Goal: Find specific page/section: Find specific page/section

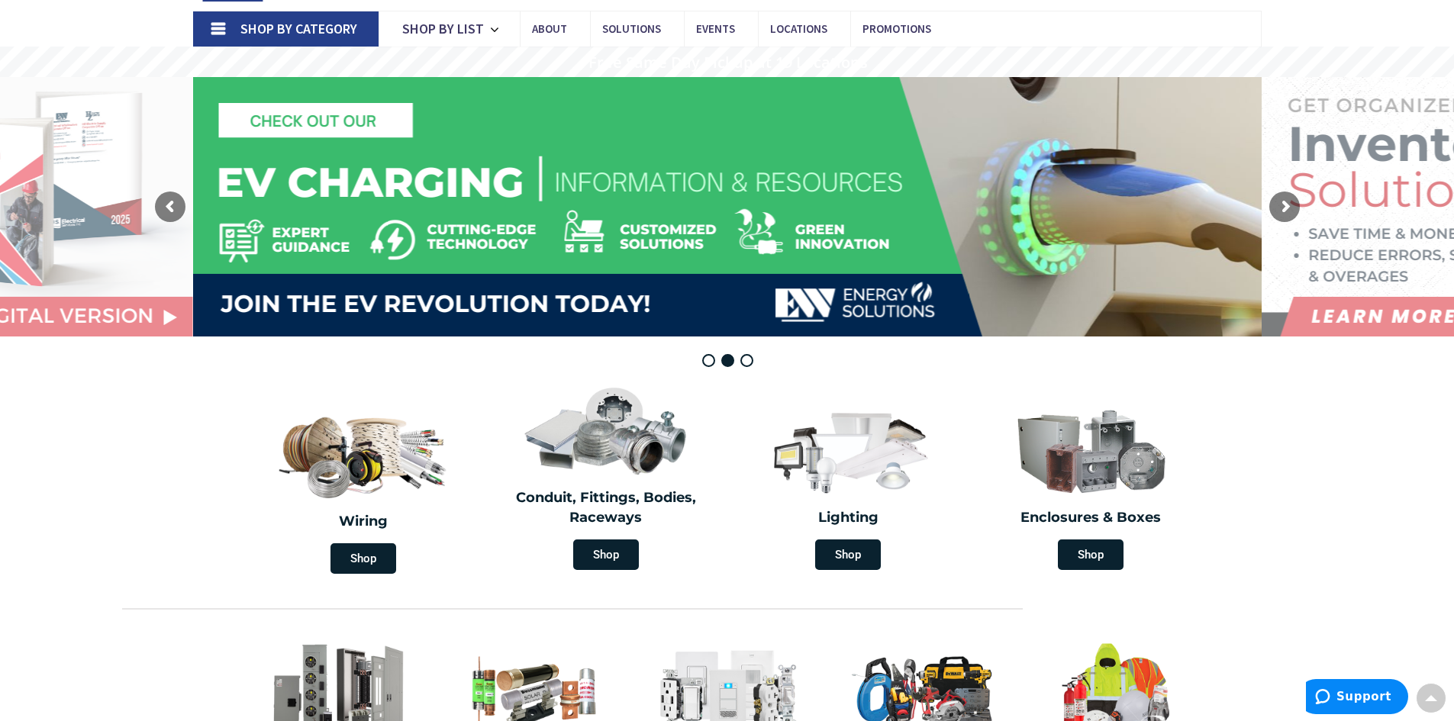
scroll to position [76, 0]
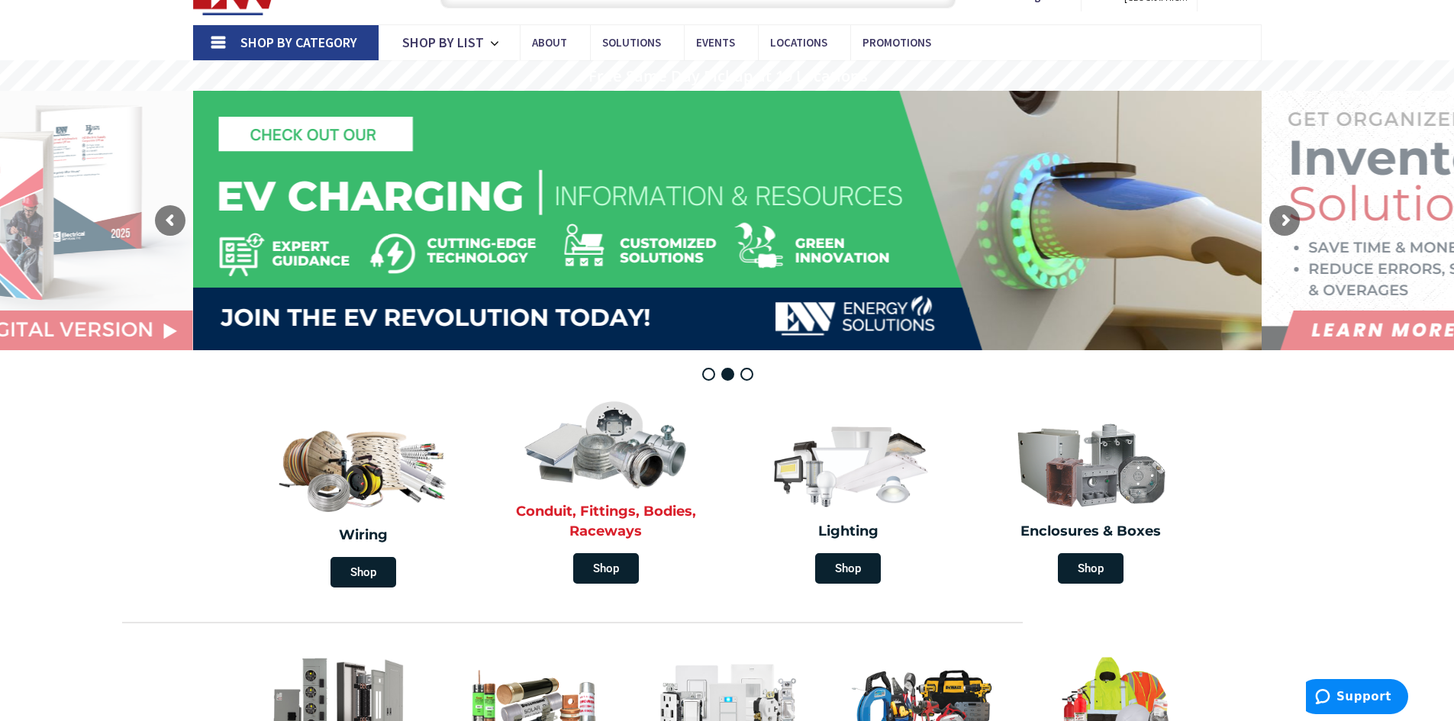
click at [610, 424] on img at bounding box center [606, 443] width 176 height 102
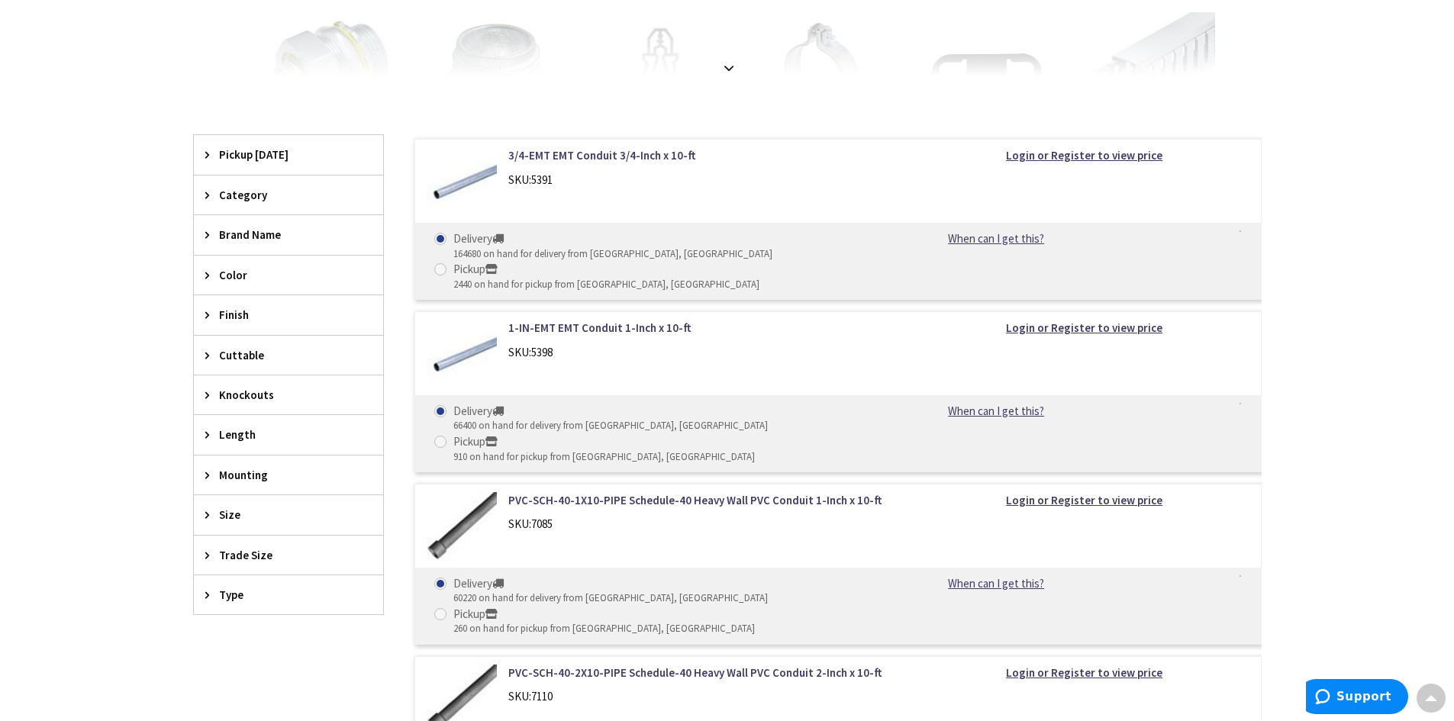
scroll to position [458, 0]
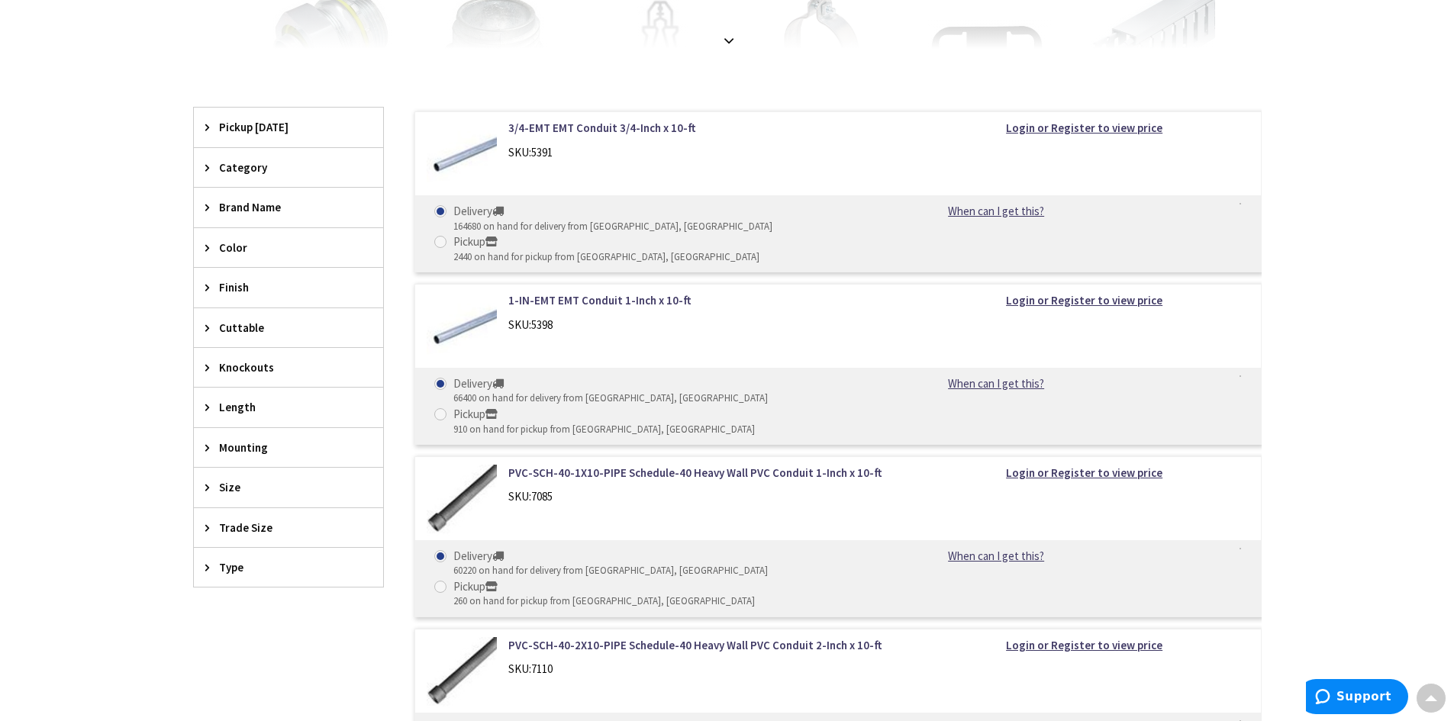
click at [221, 484] on span "Size" at bounding box center [281, 487] width 124 height 16
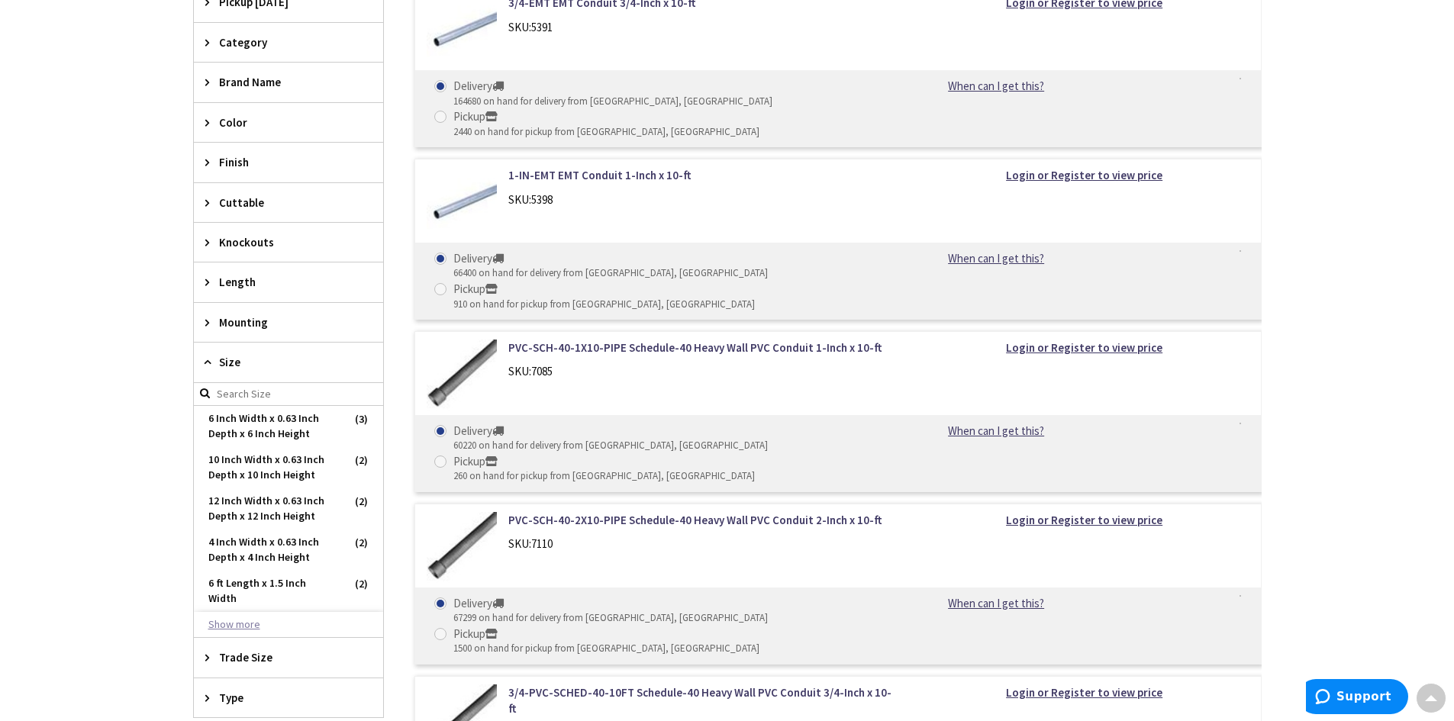
scroll to position [611, 0]
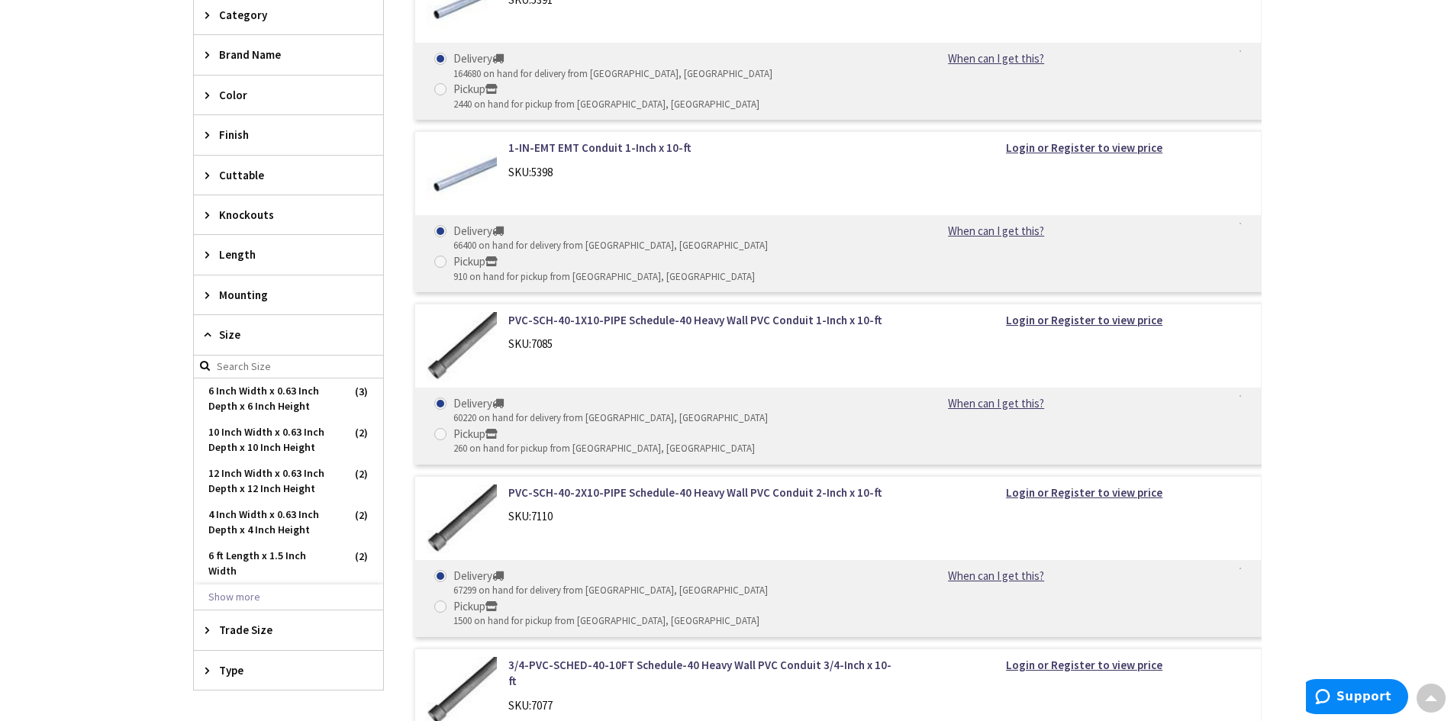
click at [243, 361] on input "search" at bounding box center [288, 367] width 189 height 23
click at [247, 342] on span "Size" at bounding box center [281, 335] width 124 height 16
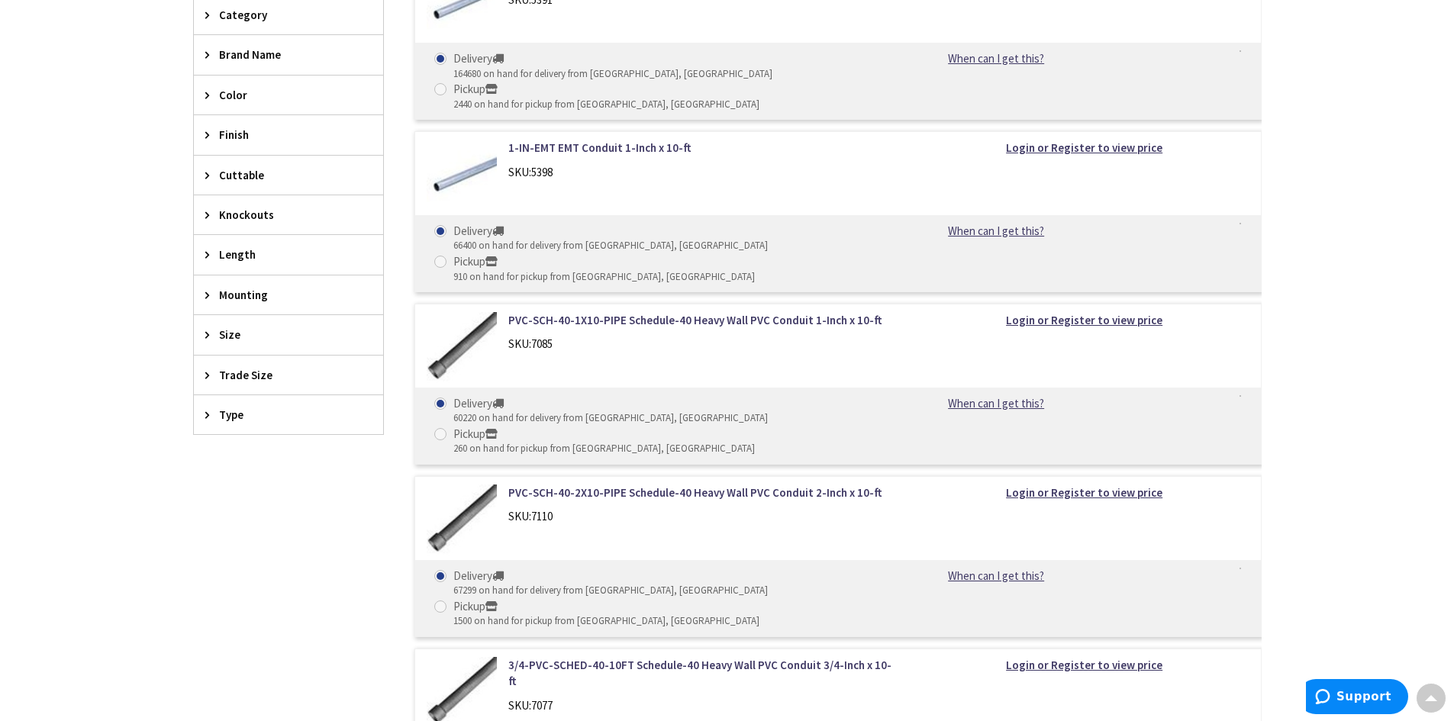
click at [261, 372] on span "Trade Size" at bounding box center [281, 375] width 124 height 16
click at [219, 455] on span "1 Inch" at bounding box center [288, 457] width 189 height 26
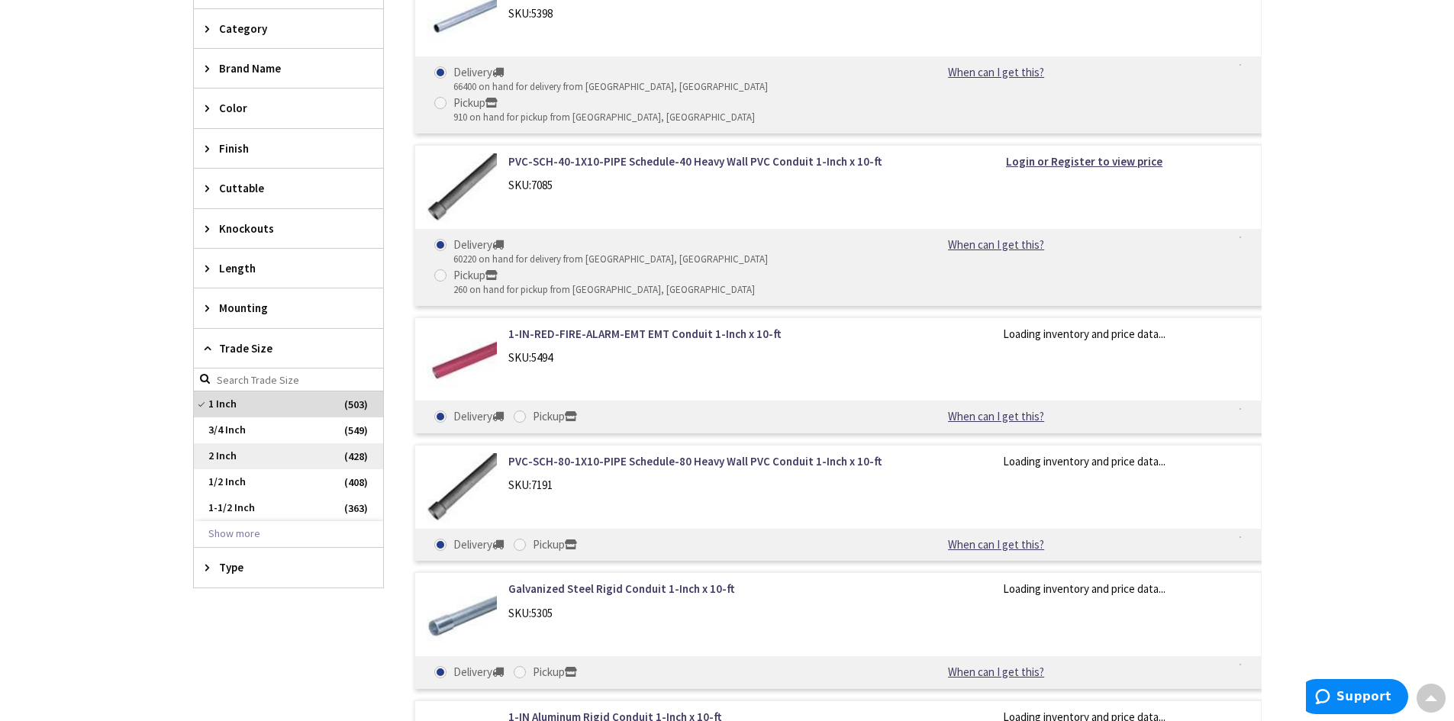
scroll to position [624, 0]
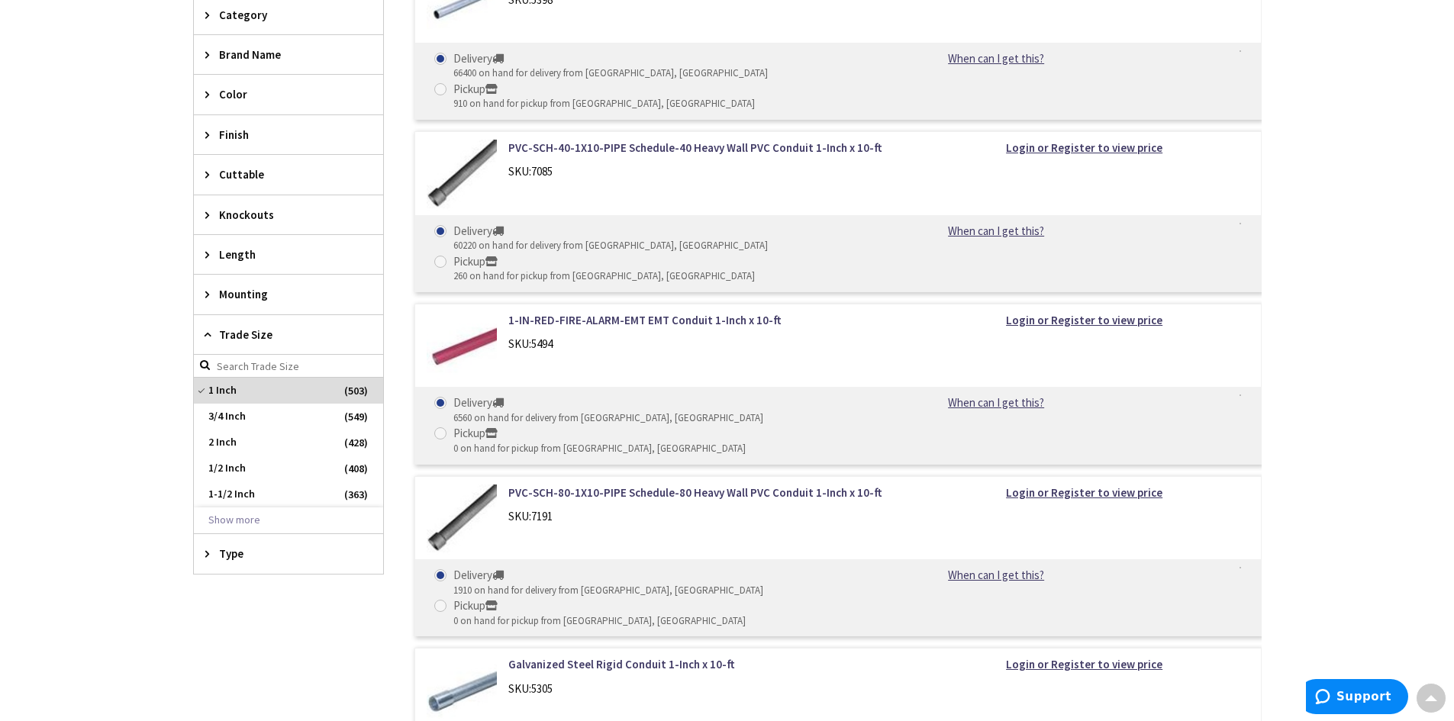
click at [304, 559] on span "Type" at bounding box center [281, 554] width 124 height 16
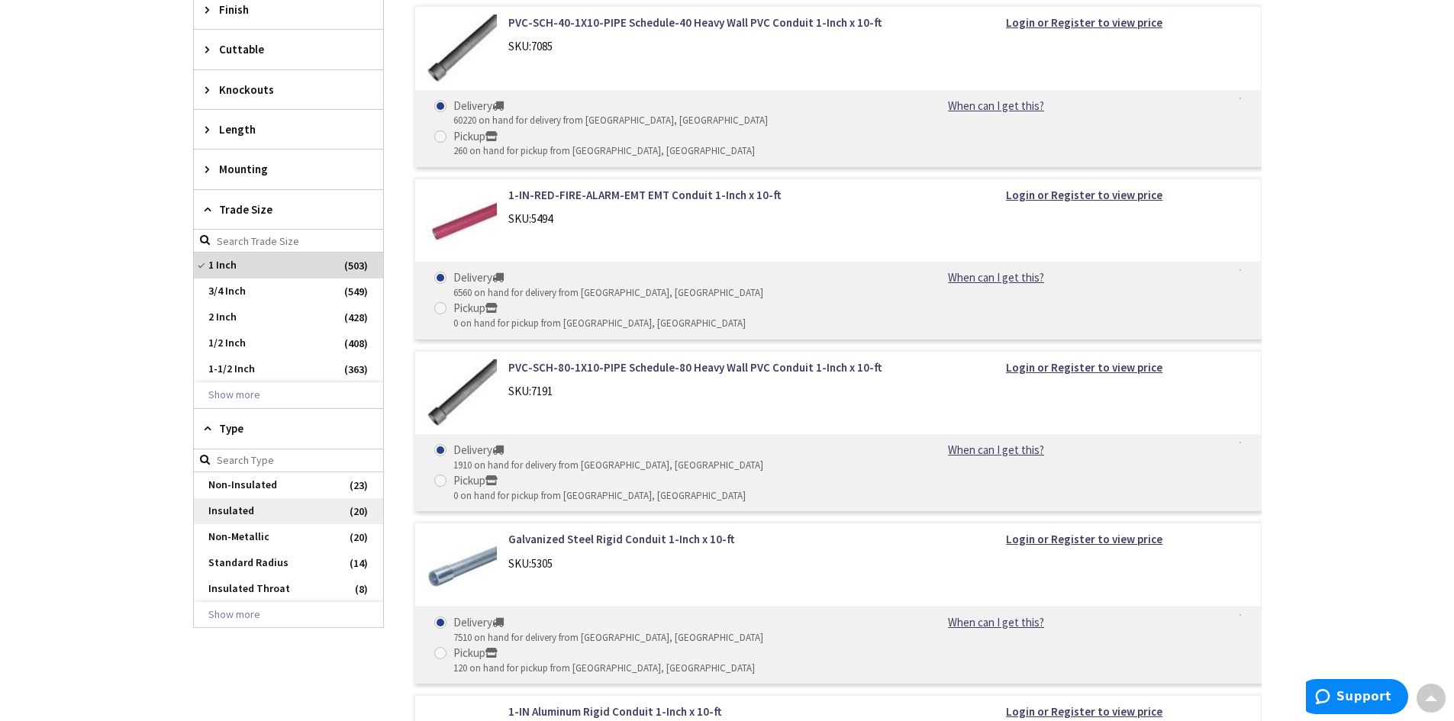
scroll to position [777, 0]
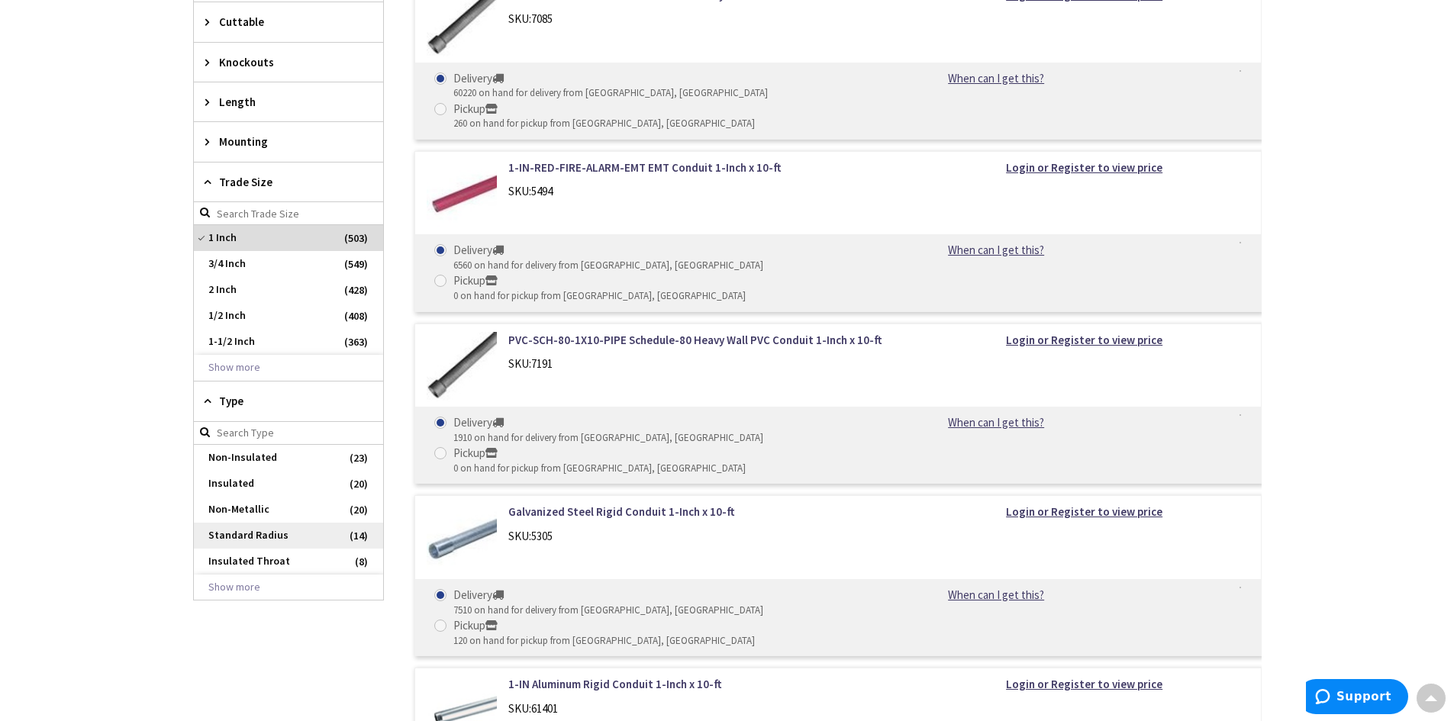
click at [263, 536] on span "Standard Radius" at bounding box center [288, 536] width 189 height 26
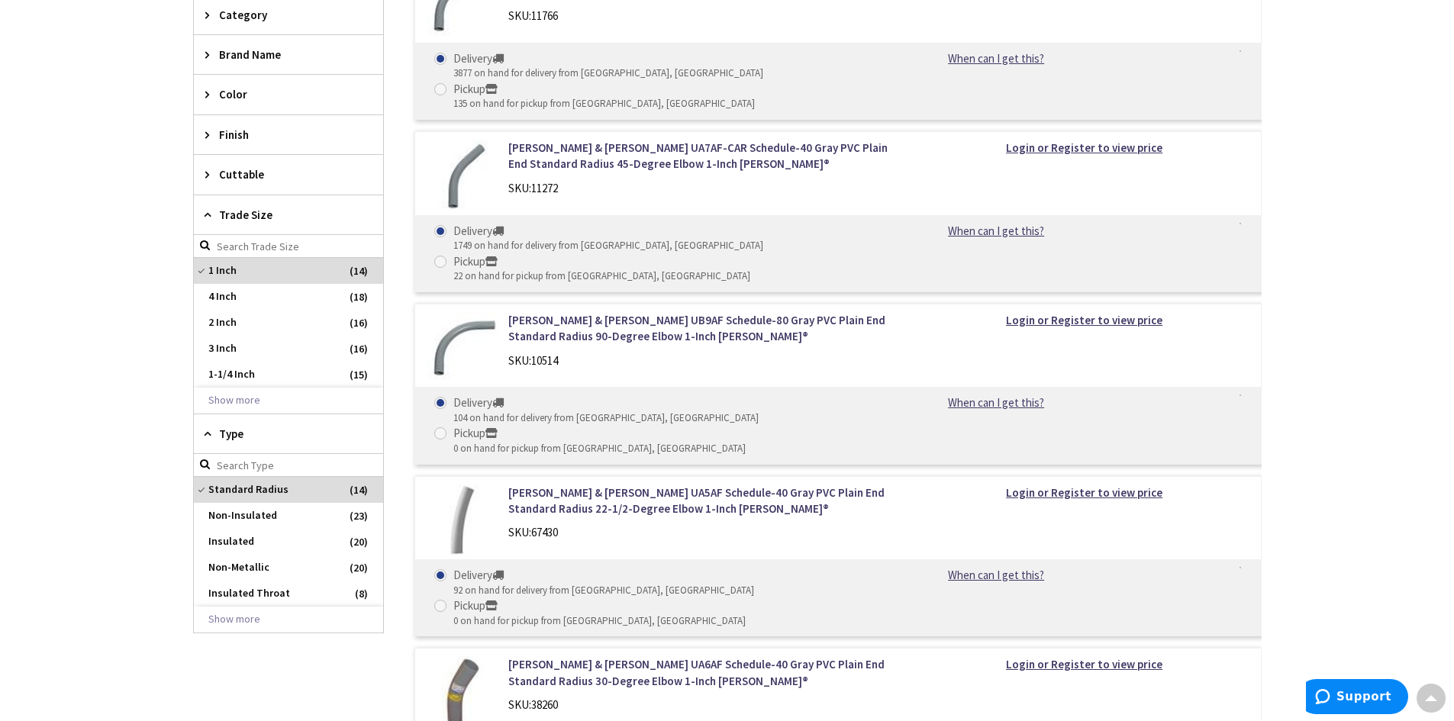
scroll to position [636, 0]
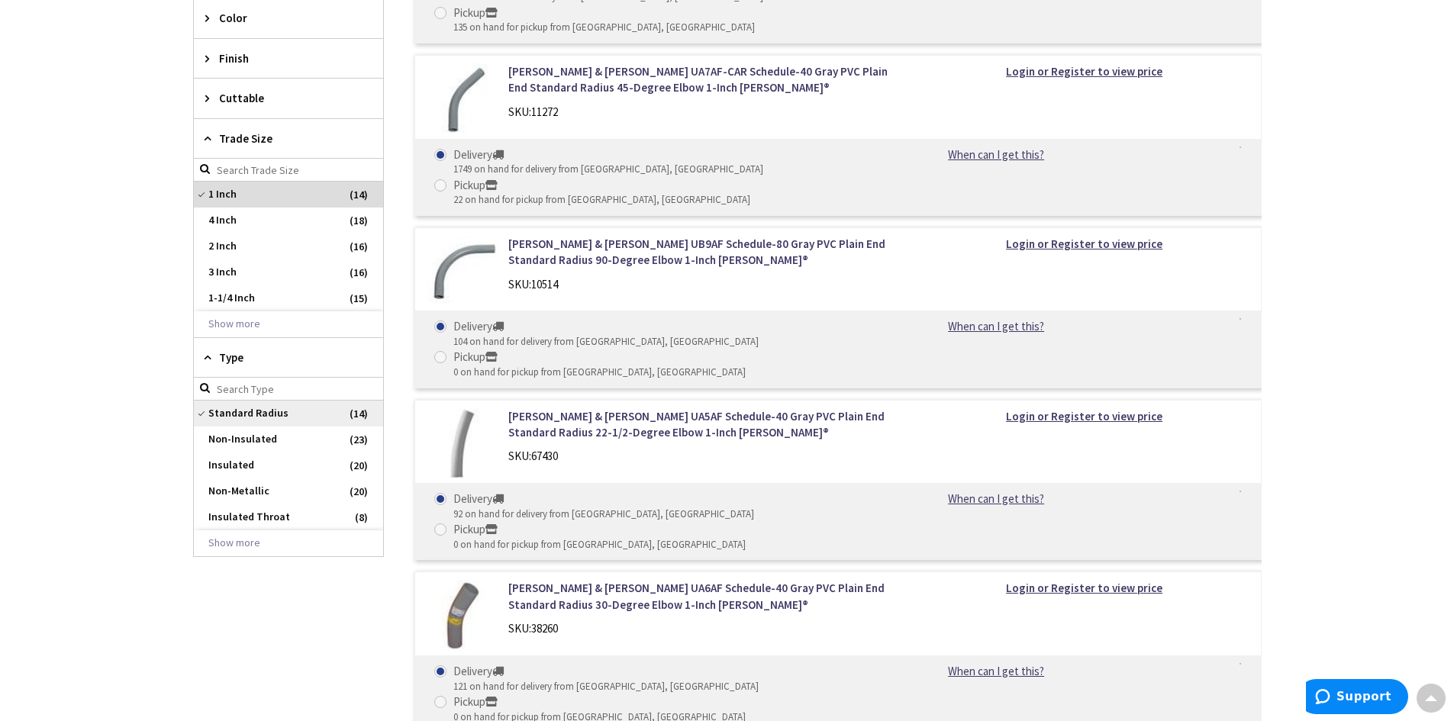
click at [288, 415] on span "Standard Radius" at bounding box center [288, 414] width 189 height 26
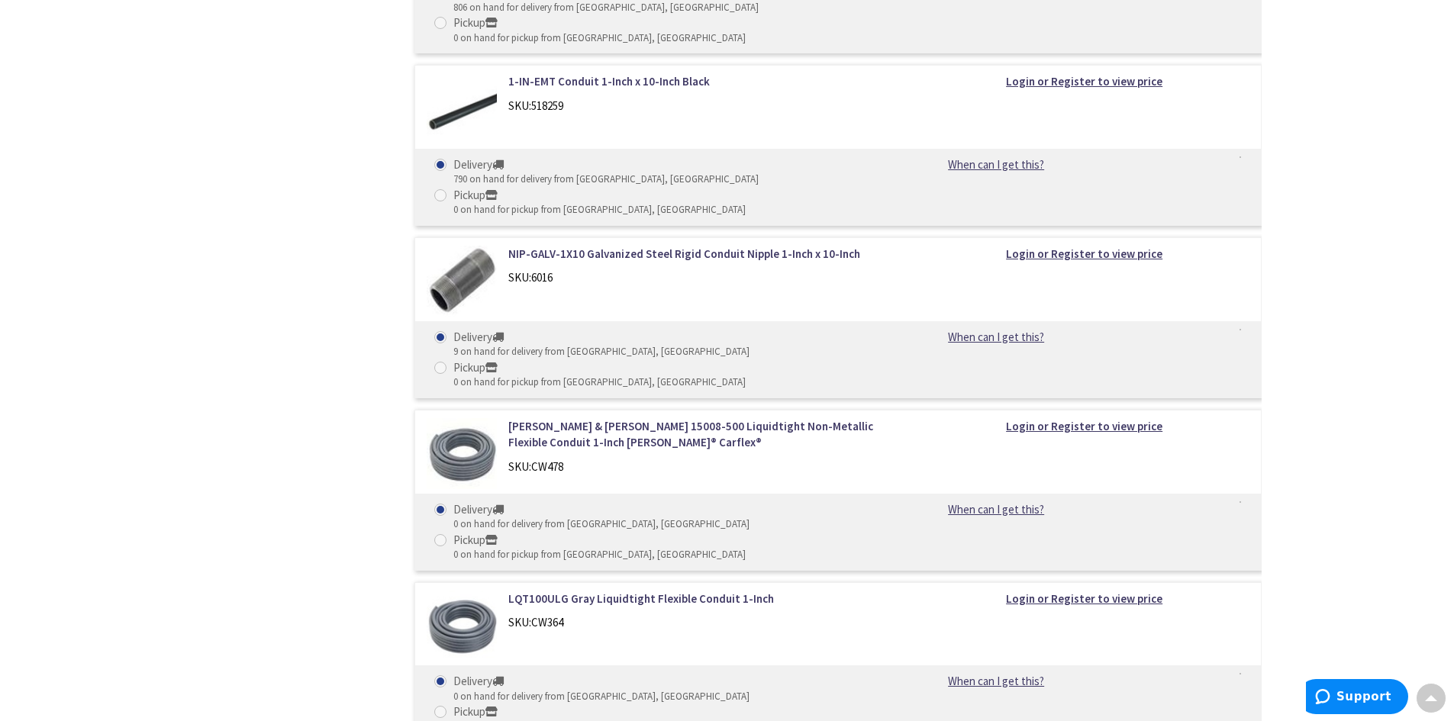
scroll to position [3906, 0]
